Goal: Communication & Community: Answer question/provide support

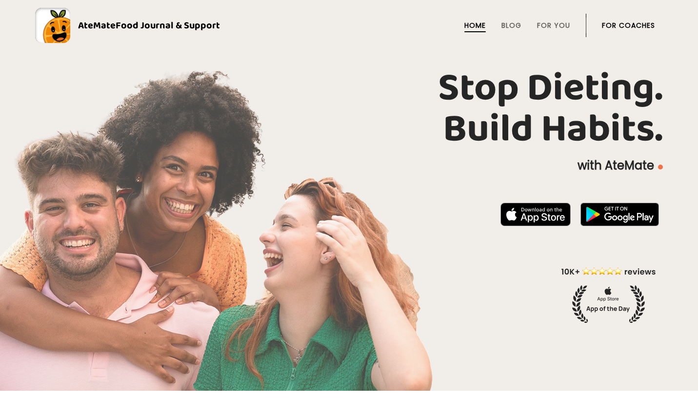
click at [632, 29] on link "For Coaches" at bounding box center [628, 25] width 53 height 8
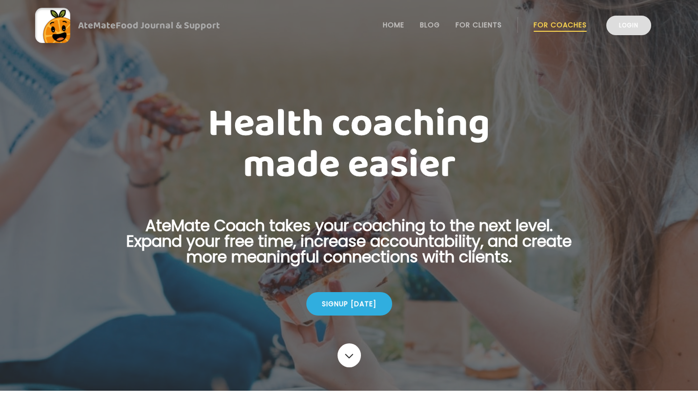
click at [633, 21] on link "Login" at bounding box center [629, 26] width 45 height 20
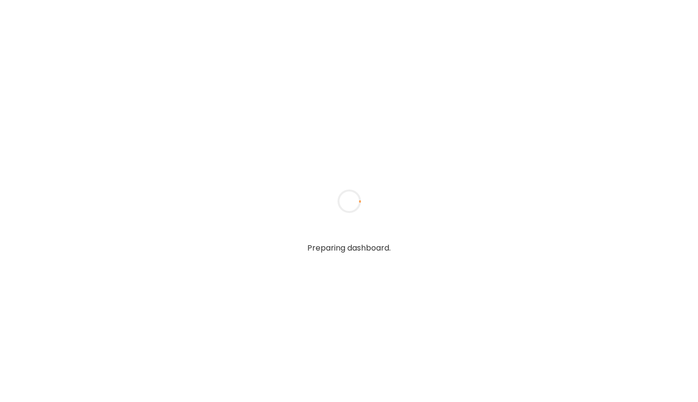
type input "**********"
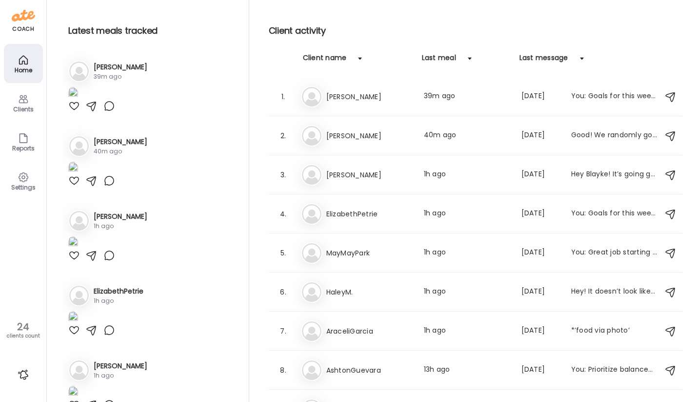
click at [17, 185] on div "Settings" at bounding box center [23, 187] width 35 height 6
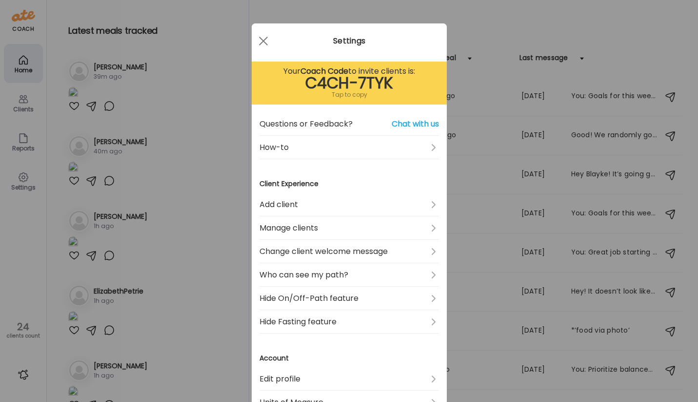
click at [360, 93] on div "Tap to copy" at bounding box center [350, 95] width 180 height 12
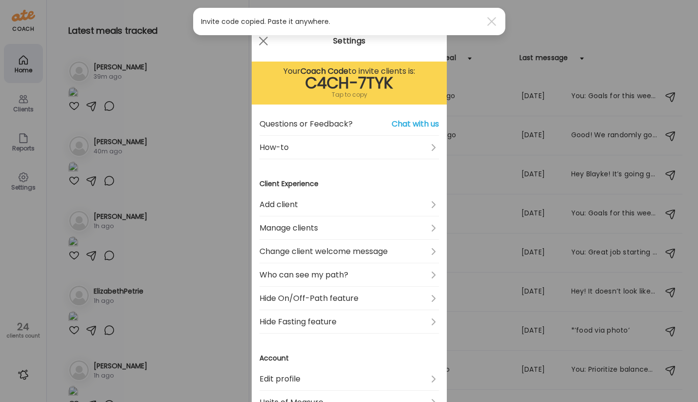
click at [360, 82] on div "C4CH-7TYK" at bounding box center [350, 83] width 180 height 12
copy section "C4CH-7TYK"
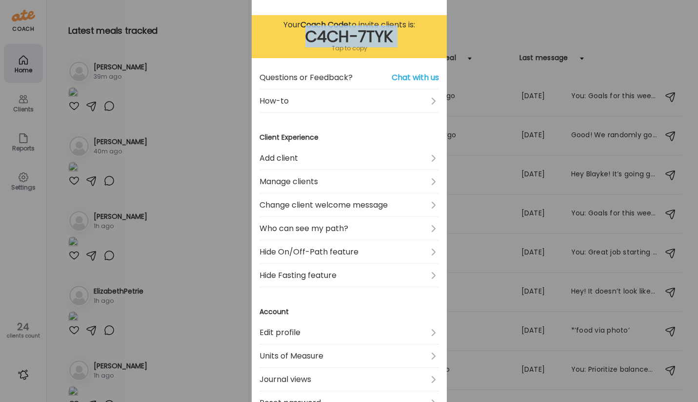
scroll to position [43, 0]
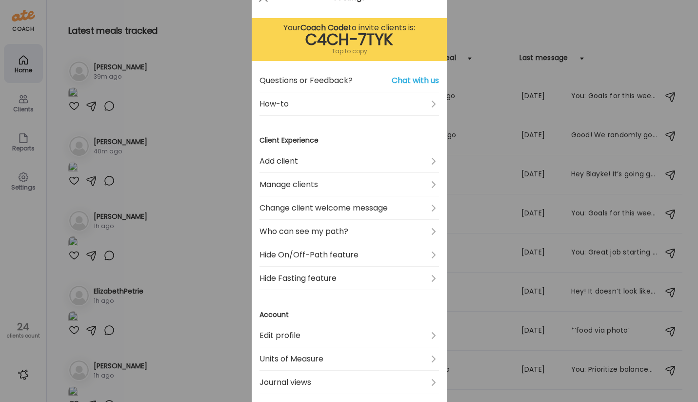
click at [325, 147] on section "Client Experience Add client Manage clients Change client welcome message Who c…" at bounding box center [350, 212] width 180 height 155
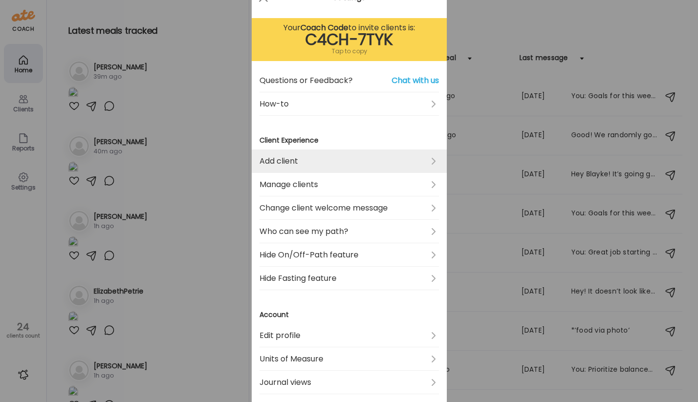
click at [325, 155] on link "Add client" at bounding box center [350, 160] width 180 height 23
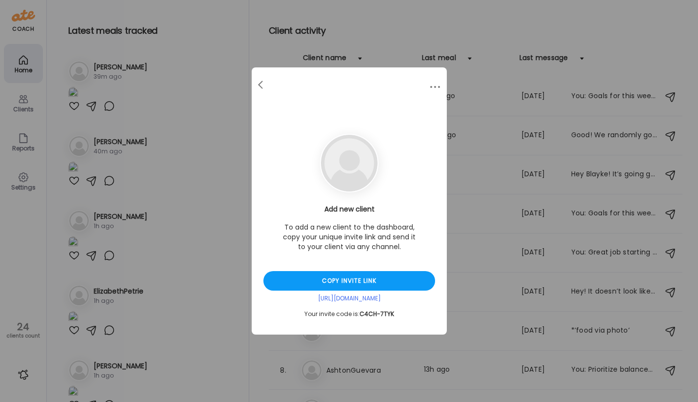
scroll to position [0, 0]
click at [346, 283] on div "Copy invite link" at bounding box center [350, 281] width 172 height 20
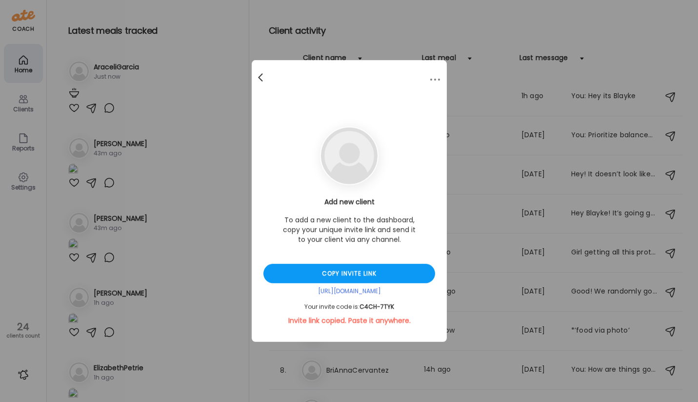
click at [260, 75] on span at bounding box center [260, 75] width 5 height 5
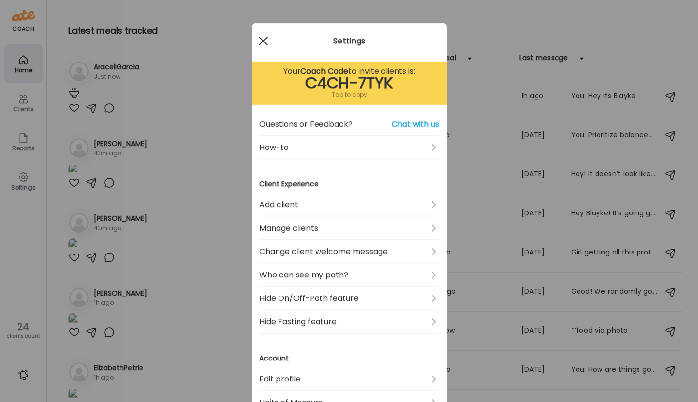
click at [265, 42] on span at bounding box center [263, 41] width 9 height 9
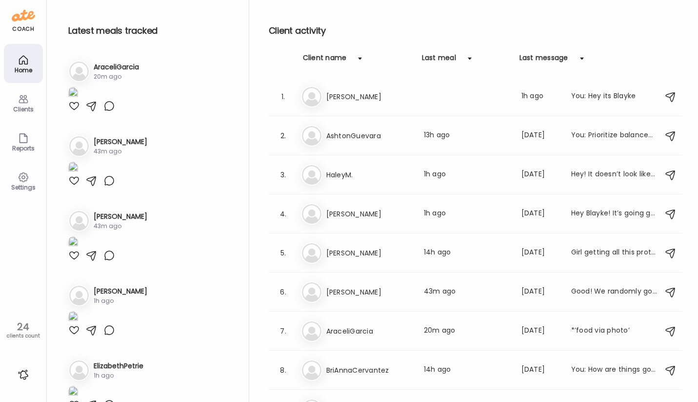
click at [33, 66] on div "Home" at bounding box center [23, 63] width 39 height 39
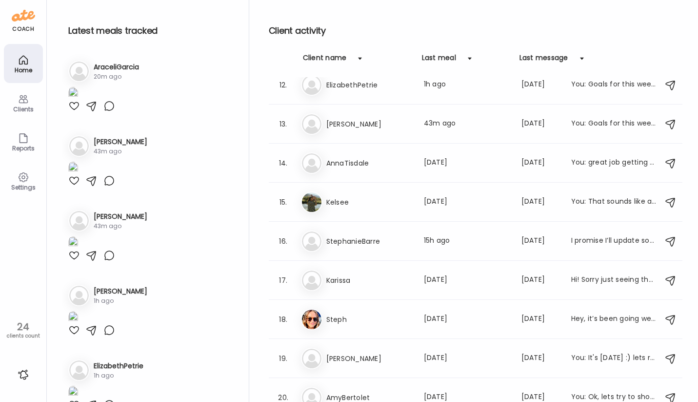
scroll to position [428, 0]
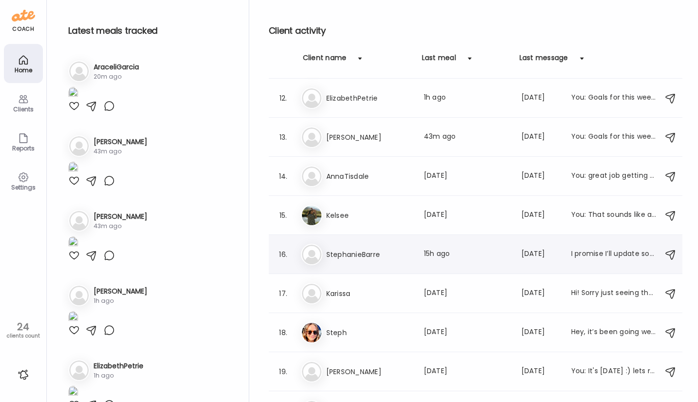
click at [392, 270] on div "16. St StephanieBarre Last meal: 15h ago Last message: 18d ago I promise I’ll u…" at bounding box center [476, 254] width 414 height 39
click at [379, 258] on h3 "StephanieBarre" at bounding box center [370, 254] width 86 height 12
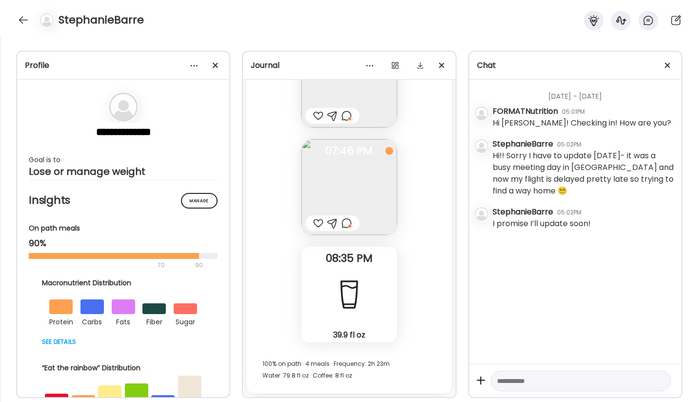
scroll to position [15423, 0]
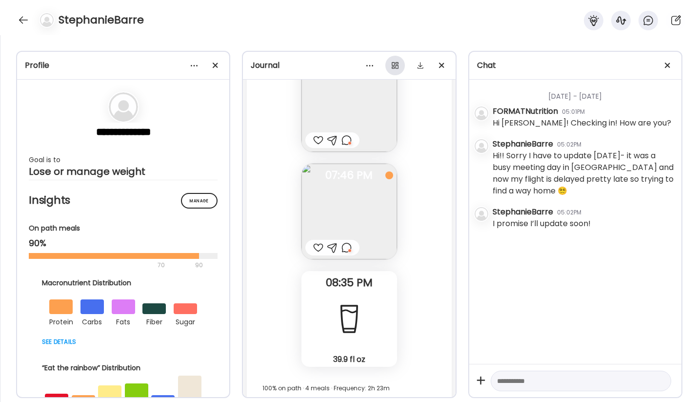
click at [400, 65] on div at bounding box center [396, 66] width 20 height 20
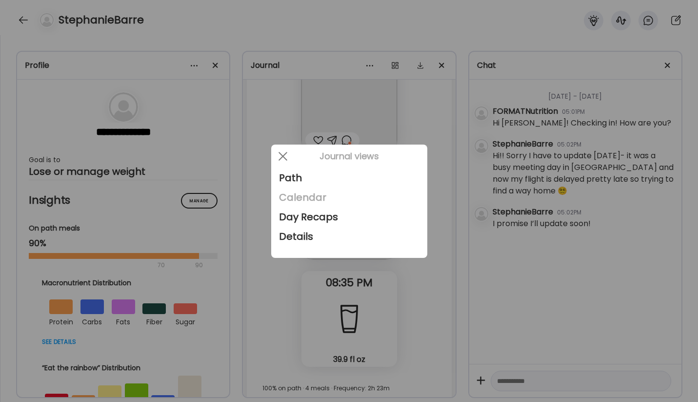
click at [317, 192] on div "Calendar" at bounding box center [349, 197] width 141 height 20
